Goal: Task Accomplishment & Management: Use online tool/utility

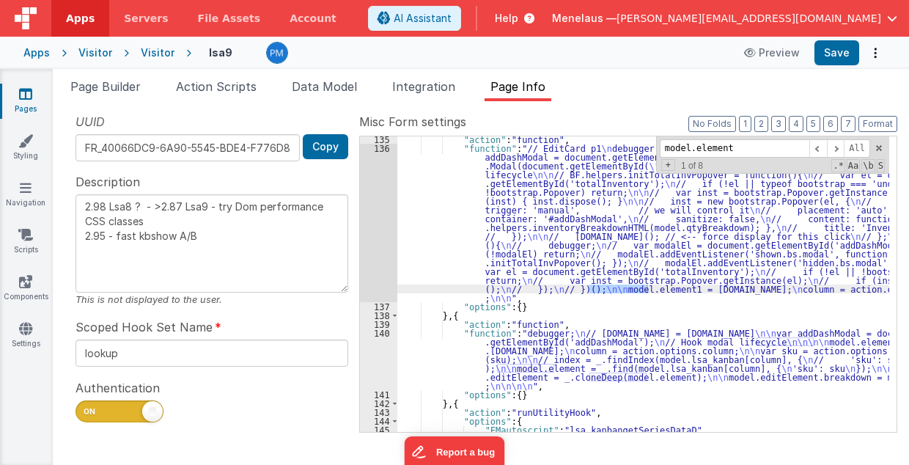
scroll to position [292, 0]
click at [551, 232] on div ""action" : "function" , "function" : "// EditCard p1 \n debugger; \n // [DOMAIN…" at bounding box center [643, 292] width 493 height 314
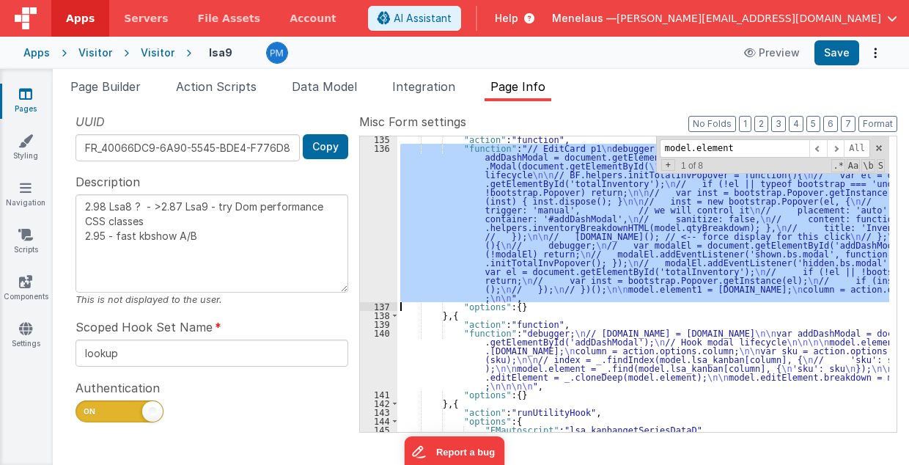
click at [361, 220] on div "136" at bounding box center [378, 223] width 37 height 158
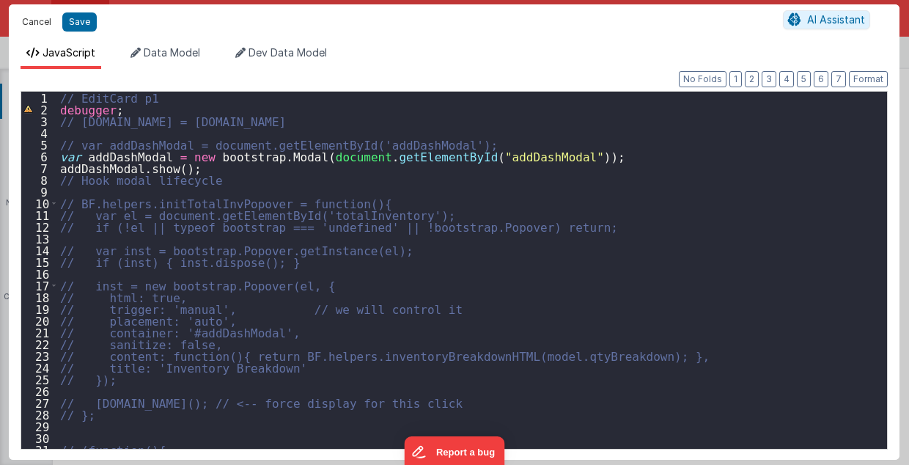
click at [28, 22] on button "Cancel" at bounding box center [37, 22] width 44 height 21
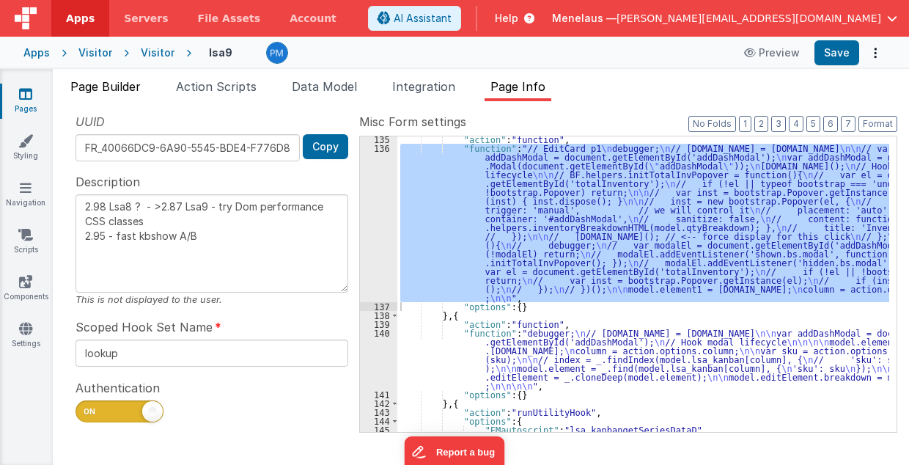
click at [125, 84] on span "Page Builder" at bounding box center [105, 86] width 70 height 15
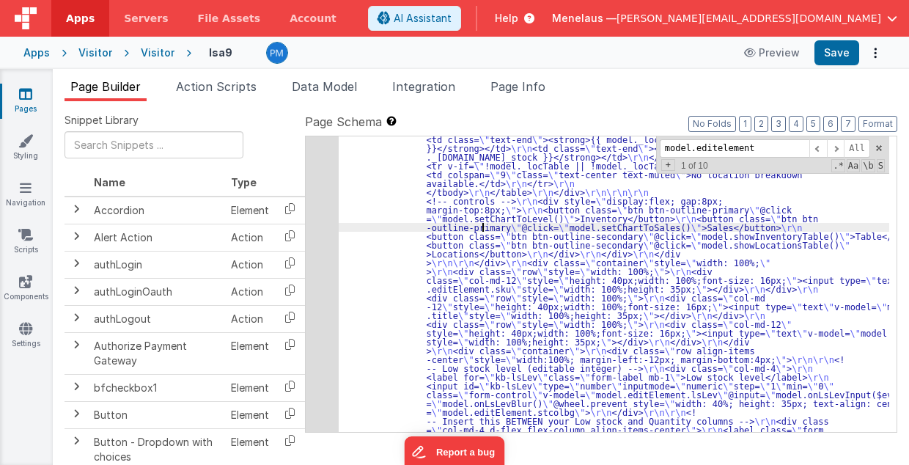
click at [314, 214] on div "5" at bounding box center [322, 288] width 33 height 1293
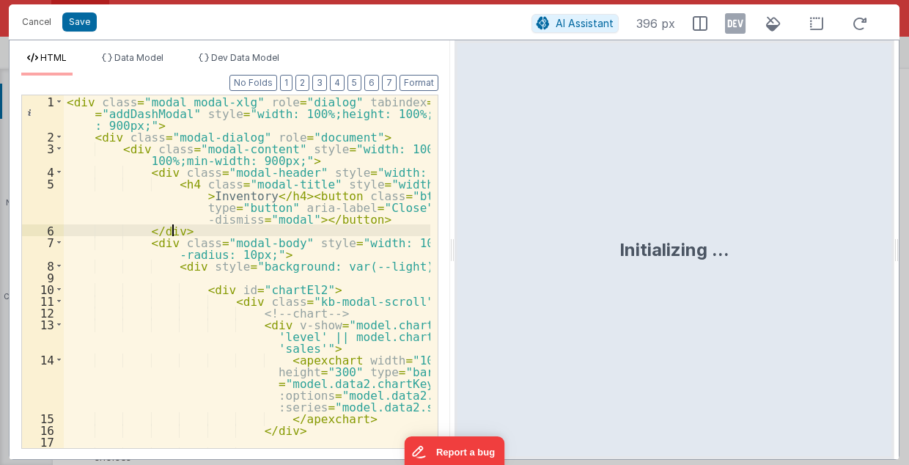
click at [358, 232] on div "< div class = "modal modal-xlg" role = "dialog" tabindex = "-1" id = "addDashMo…" at bounding box center [247, 313] width 367 height 436
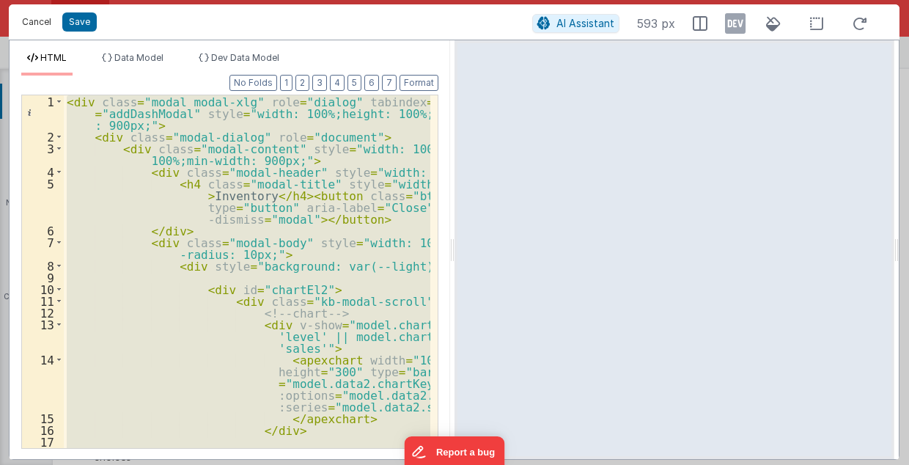
drag, startPoint x: 44, startPoint y: 26, endPoint x: 374, endPoint y: 185, distance: 366.2
click at [44, 26] on button "Cancel" at bounding box center [37, 22] width 44 height 21
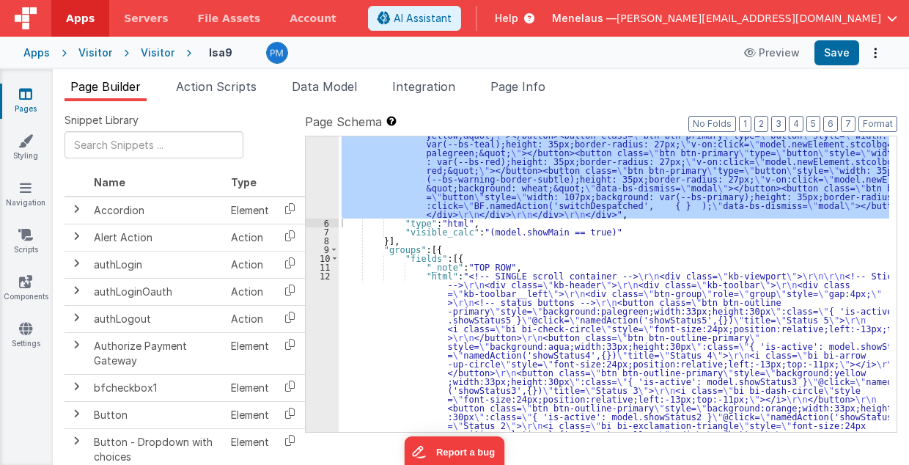
scroll to position [1364, 0]
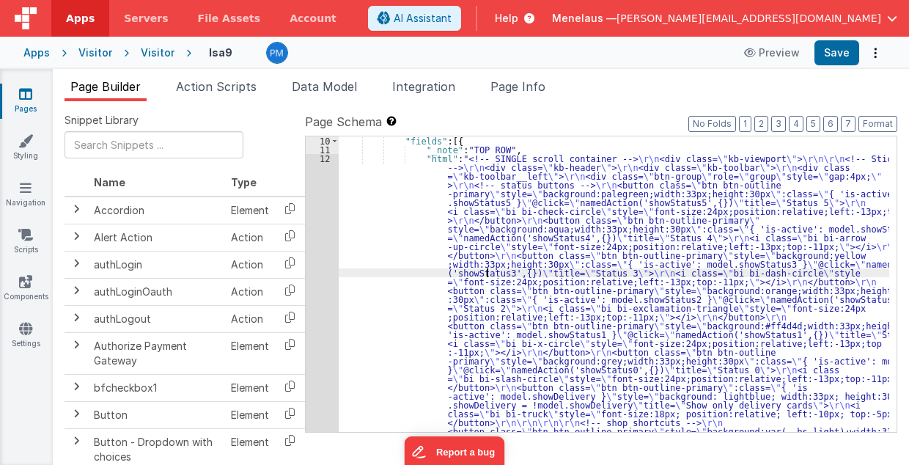
scroll to position [2255, 0]
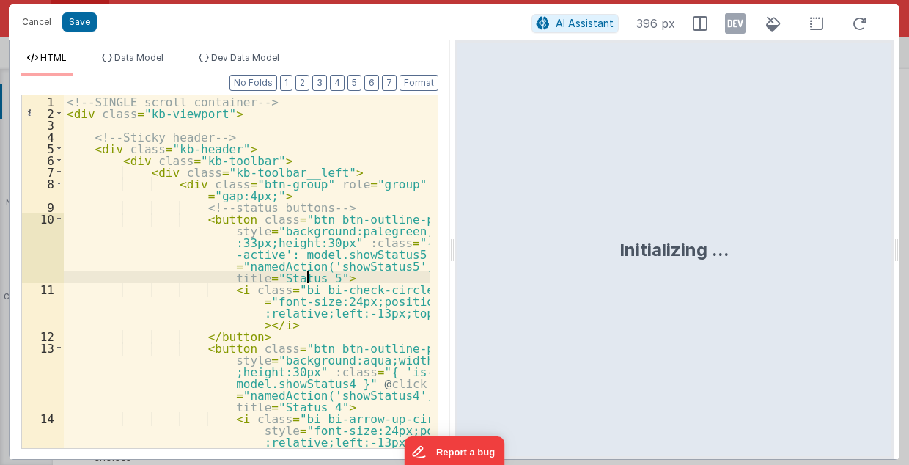
click at [326, 271] on div "<!-- SINGLE scroll container --> < div class = "kb-viewport" > <!-- Sticky head…" at bounding box center [247, 284] width 367 height 378
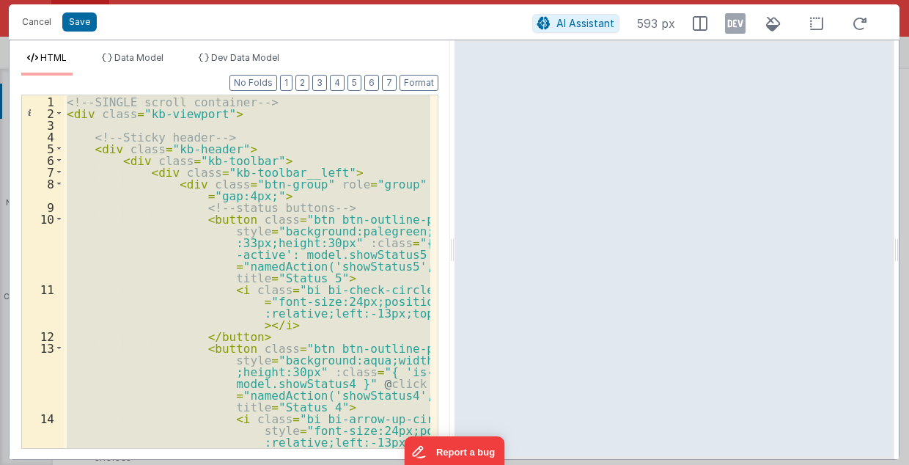
click at [358, 159] on div "<!-- SINGLE scroll container --> < div class = "kb-viewport" > <!-- Sticky head…" at bounding box center [247, 271] width 367 height 353
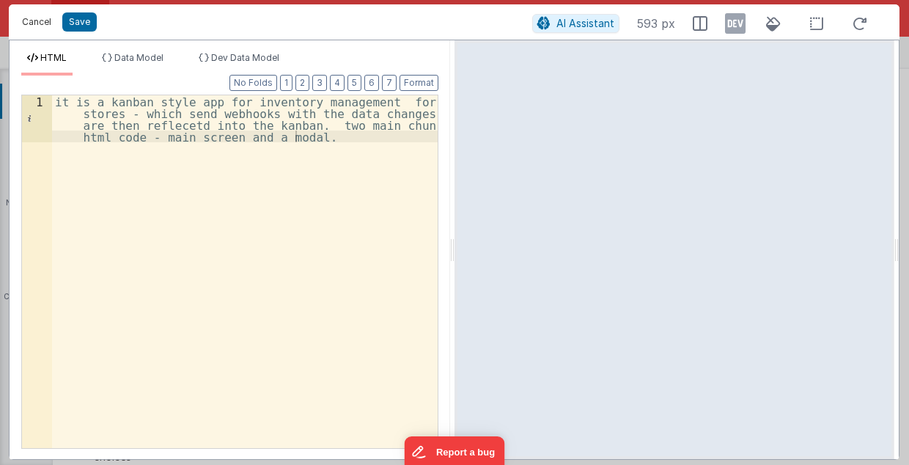
click at [33, 23] on button "Cancel" at bounding box center [37, 22] width 44 height 21
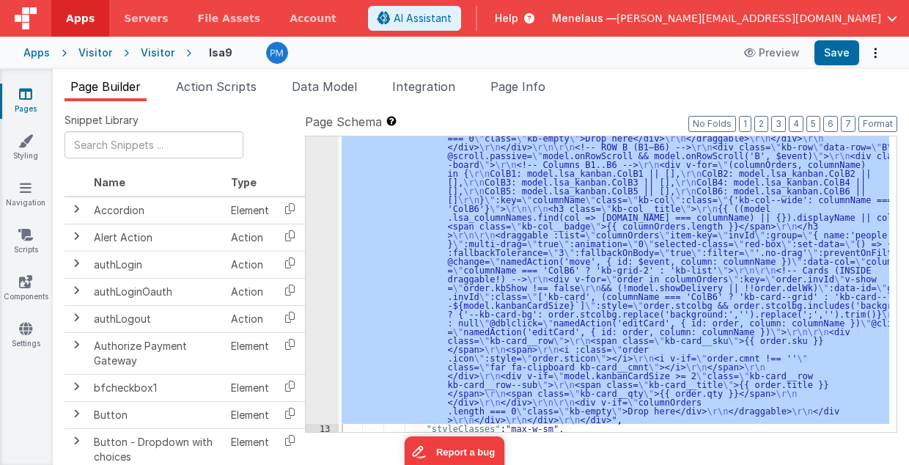
click at [496, 260] on div ""html" : "<!-- SINGLE scroll container --> \r\n <div class= \" kb-viewport \" >…" at bounding box center [614, 283] width 551 height 295
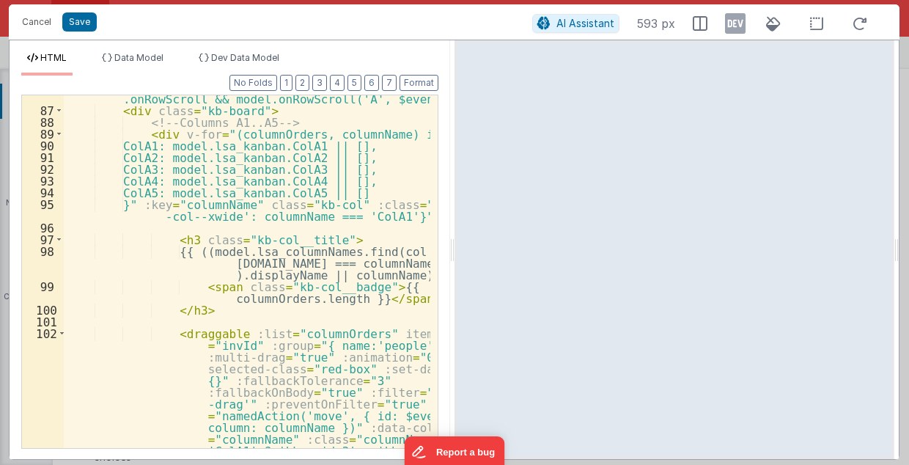
scroll to position [2317, 0]
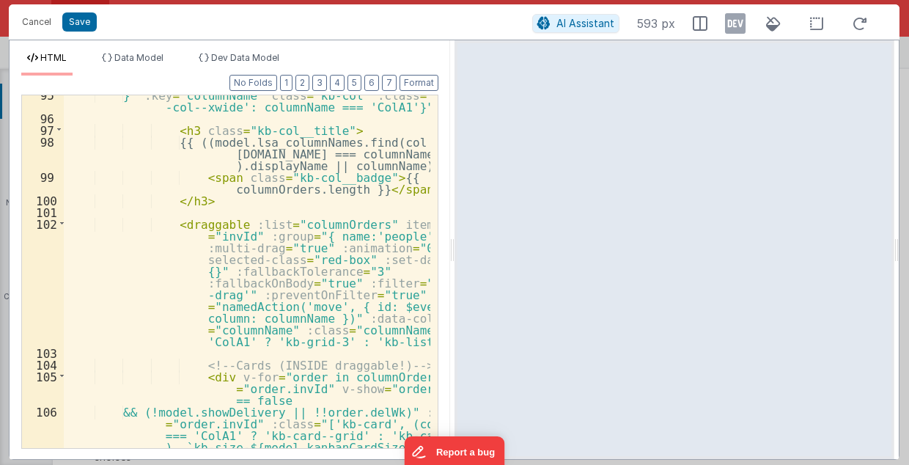
click at [209, 320] on div "}" :key = "columnName" class = "kb-col" :class = "{'kb -col--xwide': columnName…" at bounding box center [247, 313] width 367 height 448
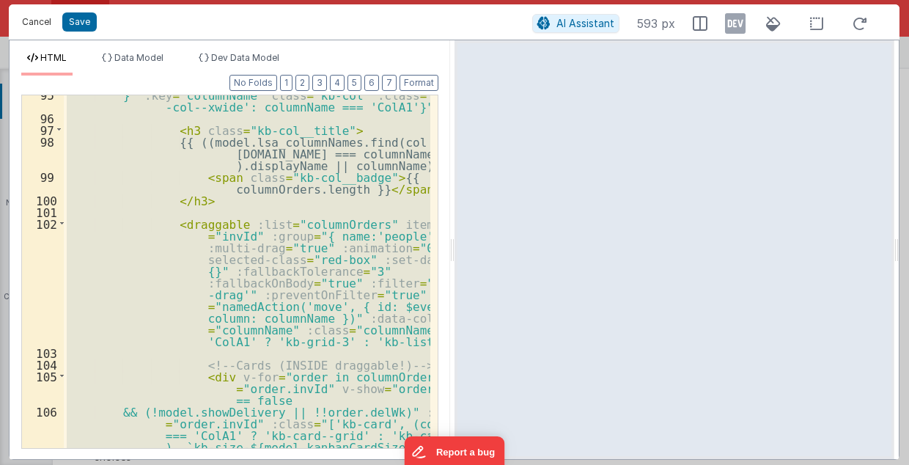
drag, startPoint x: 26, startPoint y: 23, endPoint x: 314, endPoint y: 239, distance: 359.7
click at [26, 23] on button "Cancel" at bounding box center [37, 22] width 44 height 21
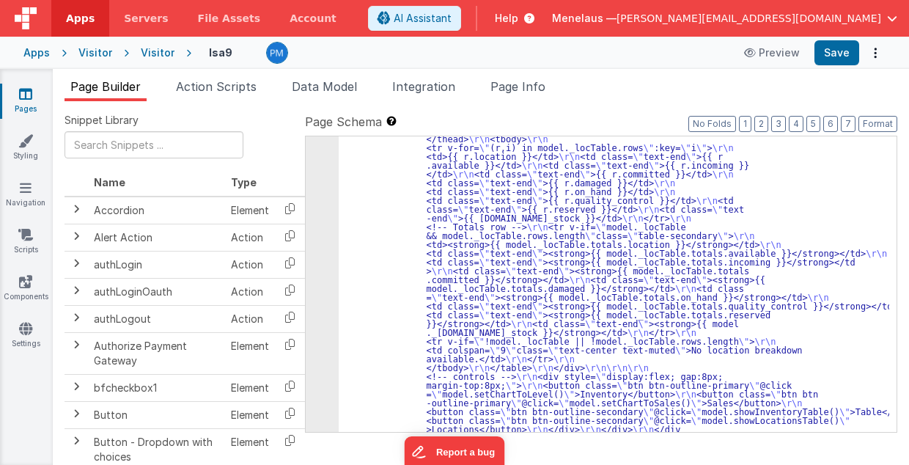
scroll to position [9, 0]
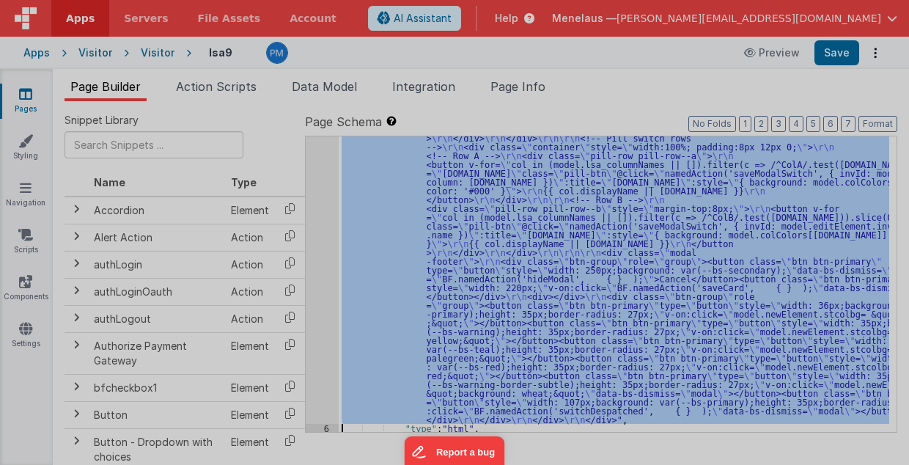
click at [455, 252] on div "Initializing ..." at bounding box center [675, 235] width 441 height 419
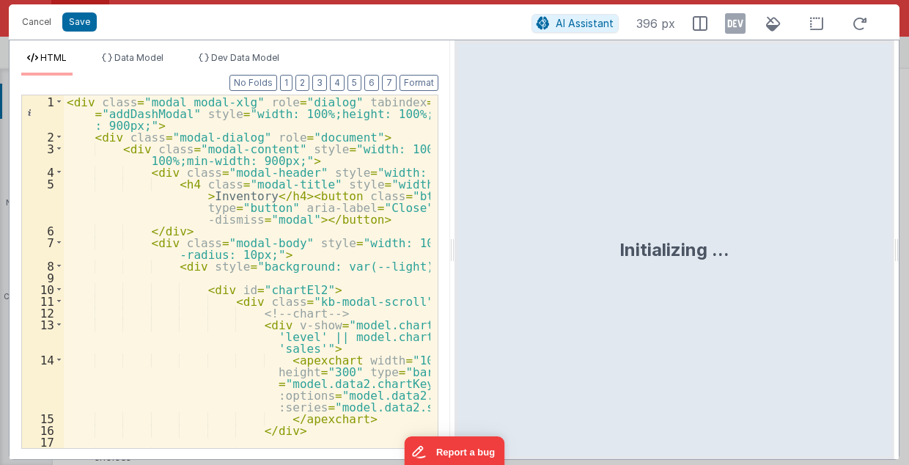
click at [115, 210] on div "< div class = "modal modal-xlg" role = "dialog" tabindex = "-1" id = "addDashMo…" at bounding box center [247, 313] width 367 height 436
